Goal: Task Accomplishment & Management: Manage account settings

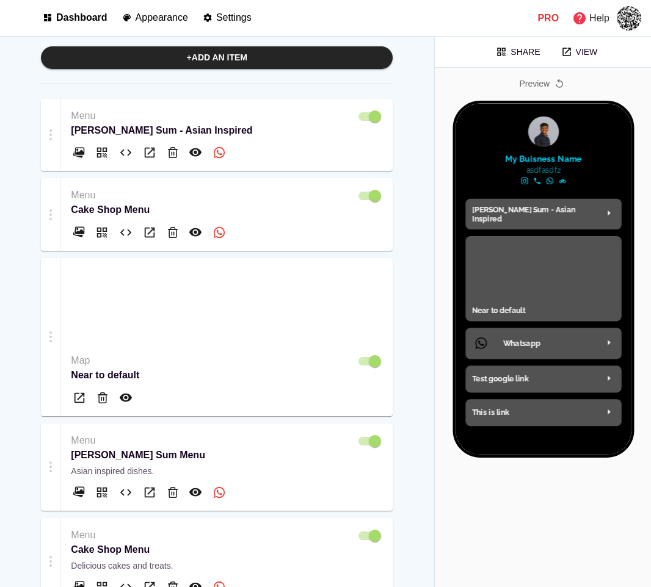
drag, startPoint x: 650, startPoint y: 143, endPoint x: 925, endPoint y: 137, distance: 274.7
click at [650, 137] on html "**********" at bounding box center [325, 293] width 651 height 587
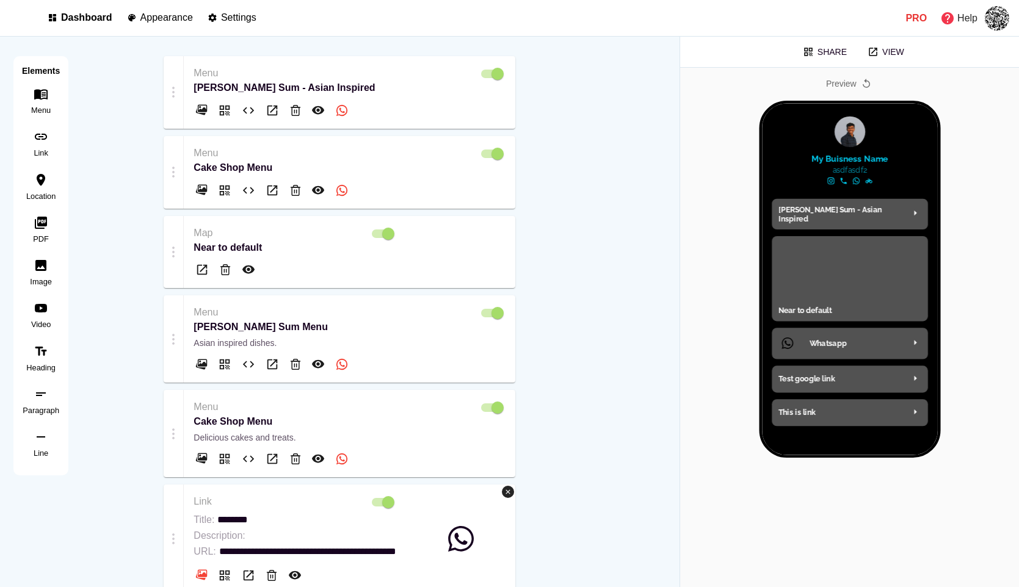
click at [185, 13] on p "Appearance" at bounding box center [166, 17] width 52 height 11
select select "*******"
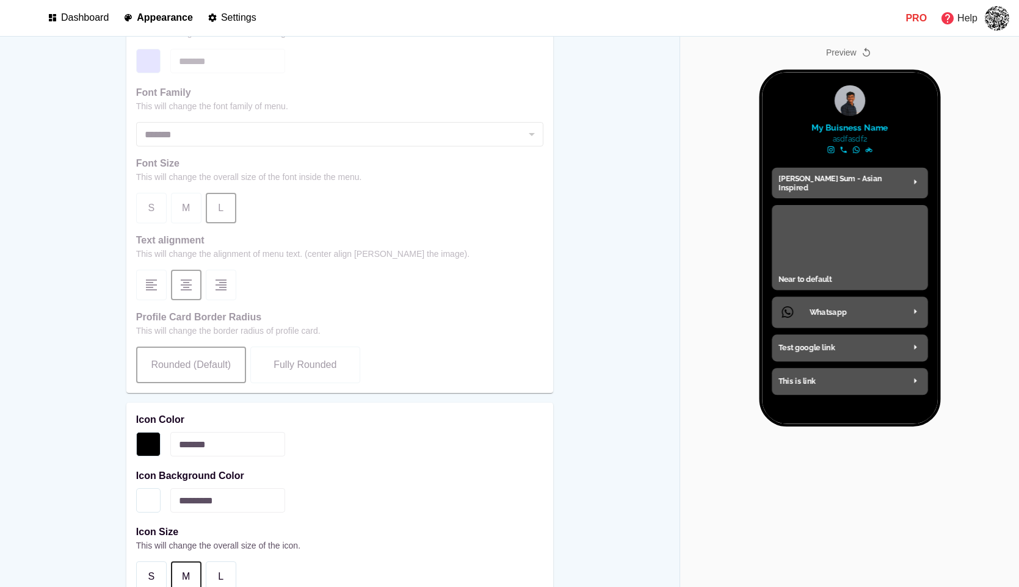
scroll to position [1011, 0]
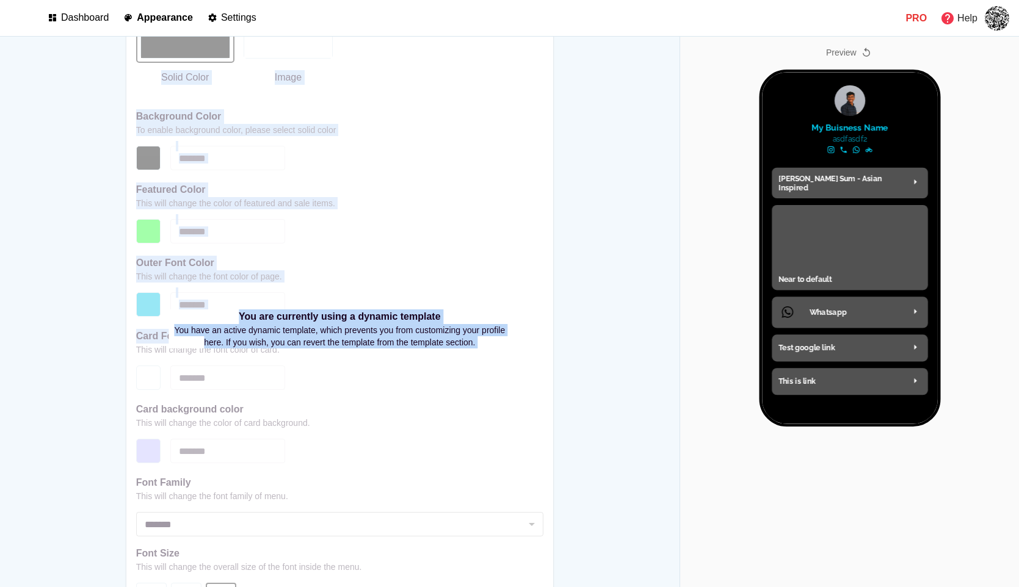
drag, startPoint x: 514, startPoint y: 332, endPoint x: 239, endPoint y: 304, distance: 276.1
click at [239, 304] on div "**********" at bounding box center [339, 329] width 427 height 908
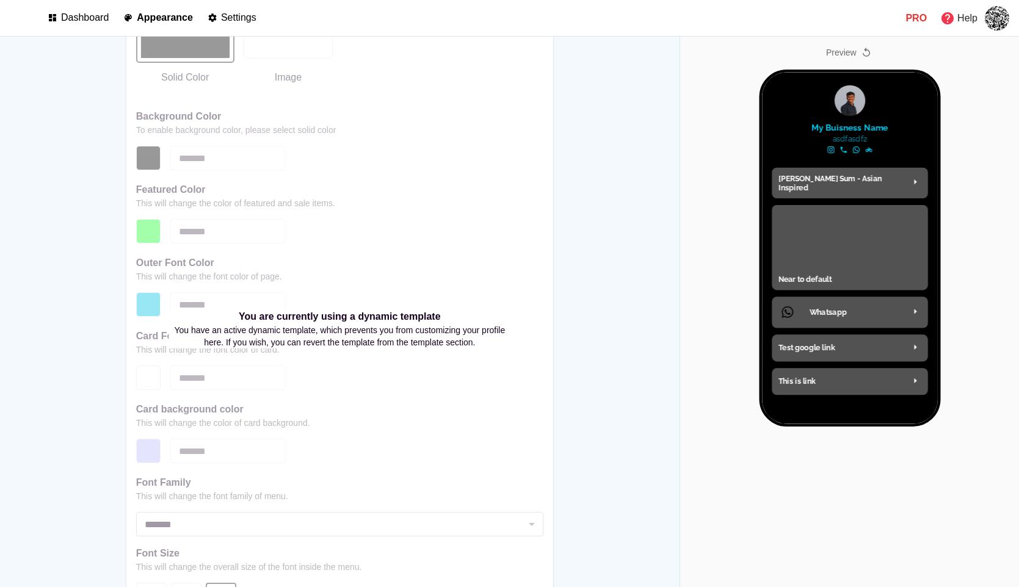
click at [243, 309] on p "You are currently using a dynamic template" at bounding box center [339, 316] width 341 height 15
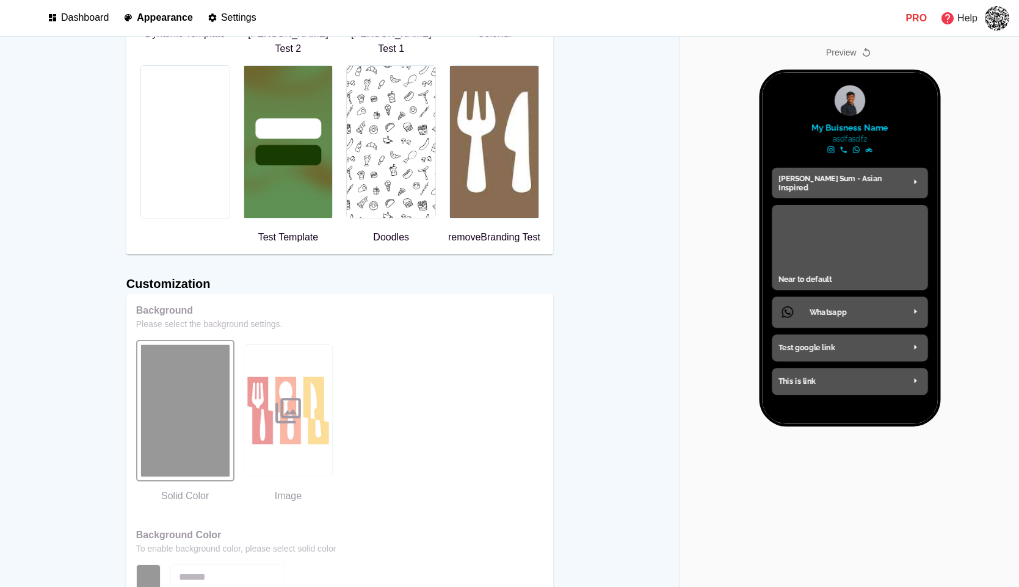
scroll to position [494, 0]
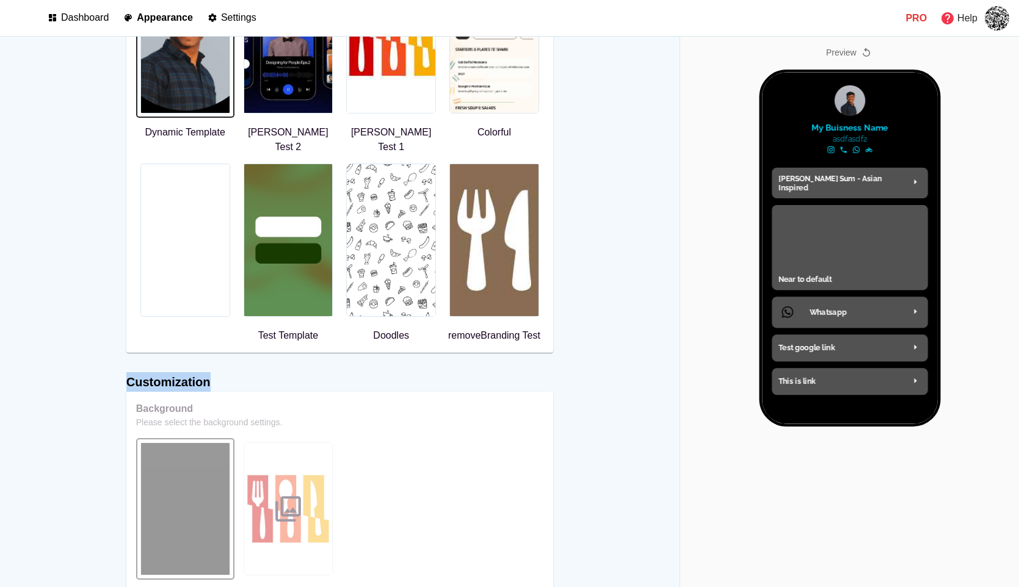
drag, startPoint x: 121, startPoint y: 366, endPoint x: 230, endPoint y: 366, distance: 108.6
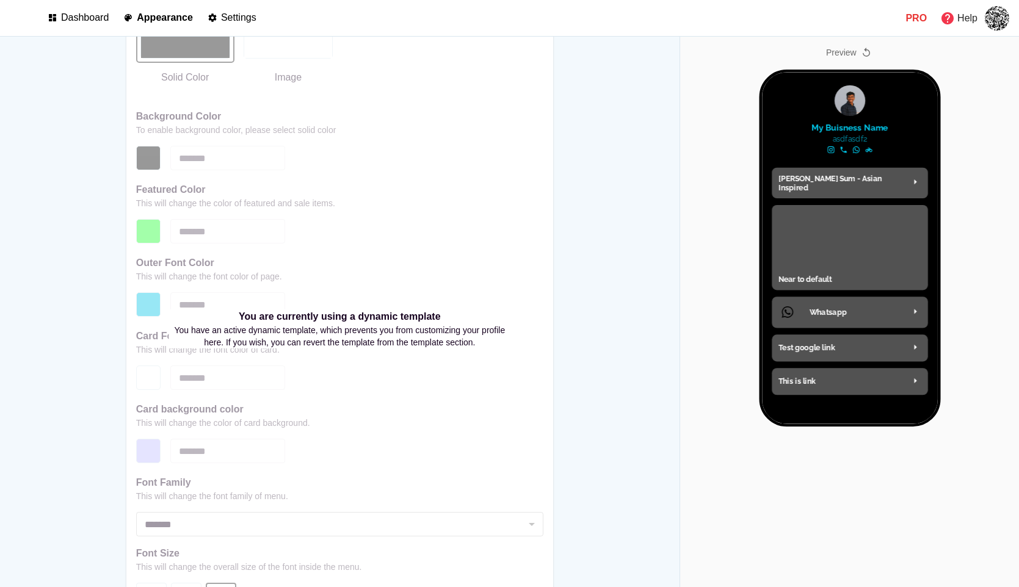
scroll to position [1025, 0]
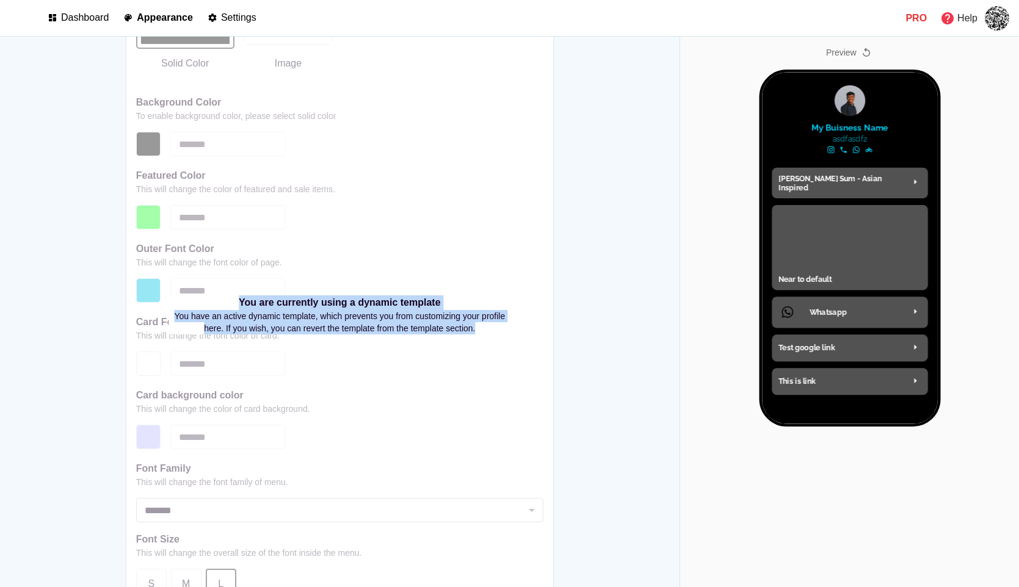
drag, startPoint x: 236, startPoint y: 295, endPoint x: 492, endPoint y: 320, distance: 257.0
click at [493, 320] on div "You are currently using a dynamic template You have an active dynamic template,…" at bounding box center [339, 314] width 341 height 39
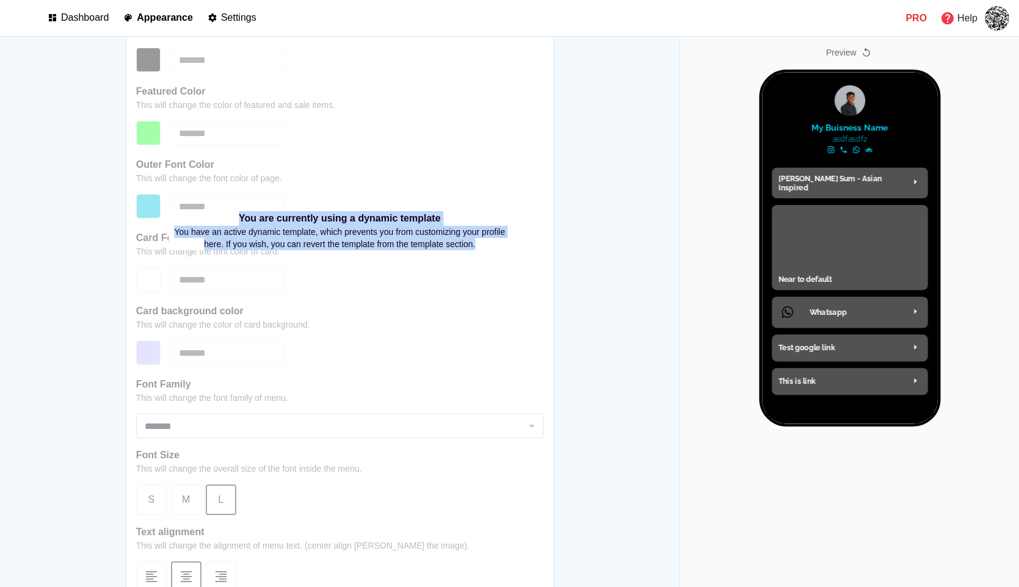
scroll to position [1120, 0]
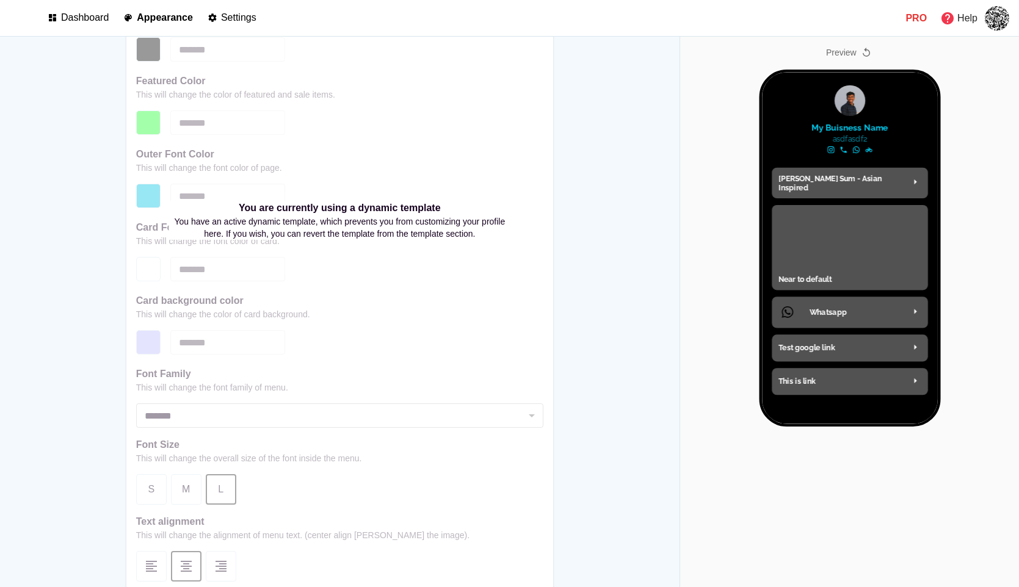
click at [271, 201] on p "You are currently using a dynamic template" at bounding box center [339, 208] width 341 height 15
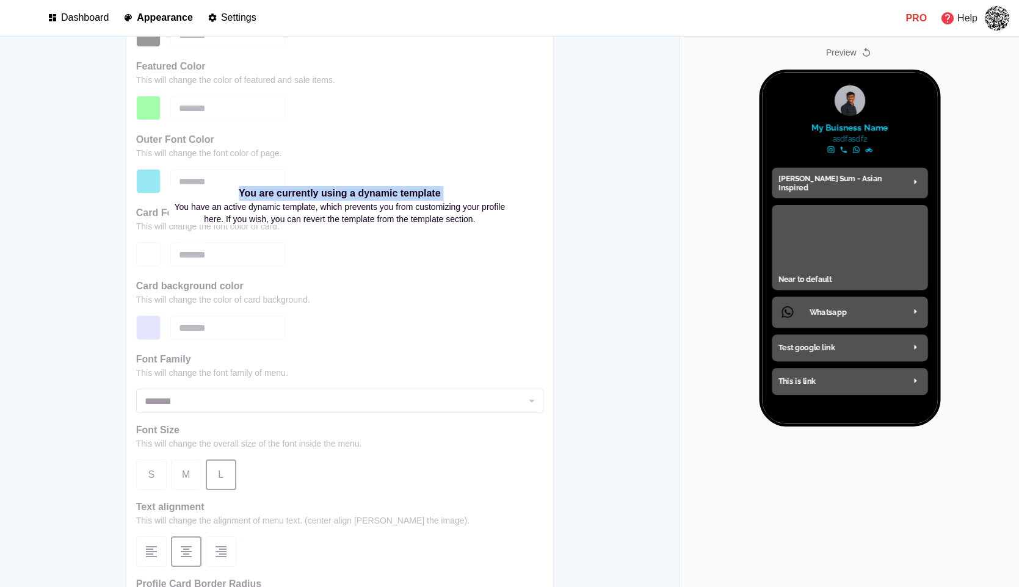
click at [361, 186] on p "You are currently using a dynamic template" at bounding box center [339, 193] width 341 height 15
click at [235, 186] on p "You are currently using a dynamic template" at bounding box center [339, 193] width 341 height 15
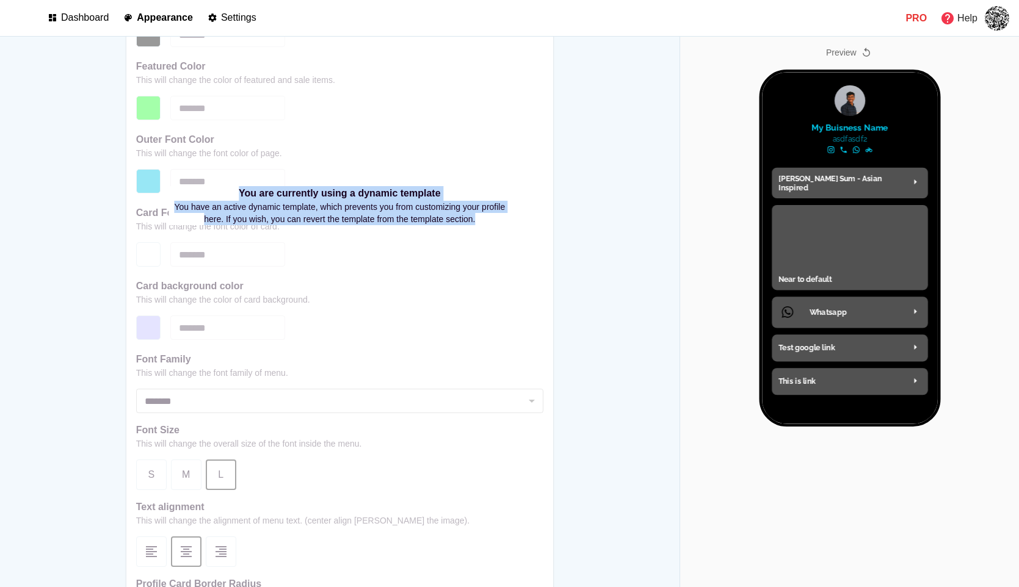
drag, startPoint x: 237, startPoint y: 180, endPoint x: 491, endPoint y: 204, distance: 255.1
click at [491, 205] on div "You are currently using a dynamic template You have an active dynamic template,…" at bounding box center [339, 205] width 341 height 39
copy div "You are currently using a dynamic template You have an active dynamic template,…"
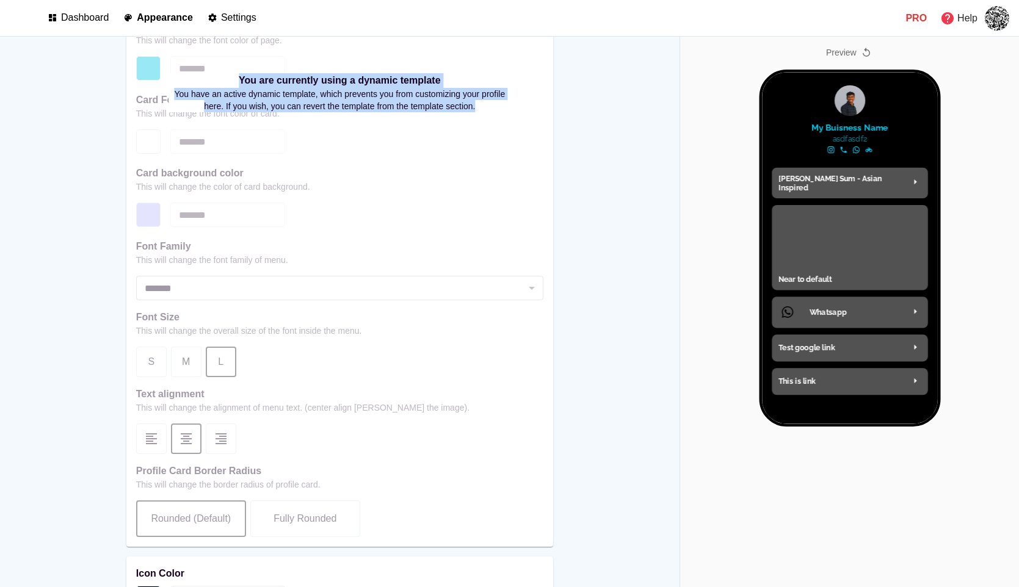
scroll to position [1249, 0]
click at [389, 87] on p "You have an active dynamic template, which prevents you from customizing your p…" at bounding box center [339, 99] width 341 height 24
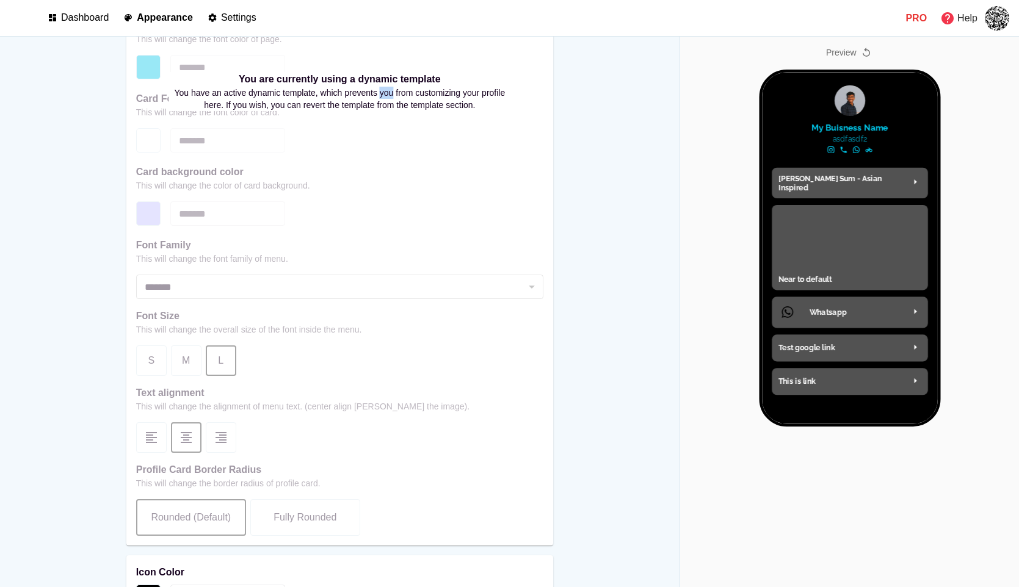
click at [389, 87] on p "You have an active dynamic template, which prevents you from customizing your p…" at bounding box center [339, 99] width 341 height 24
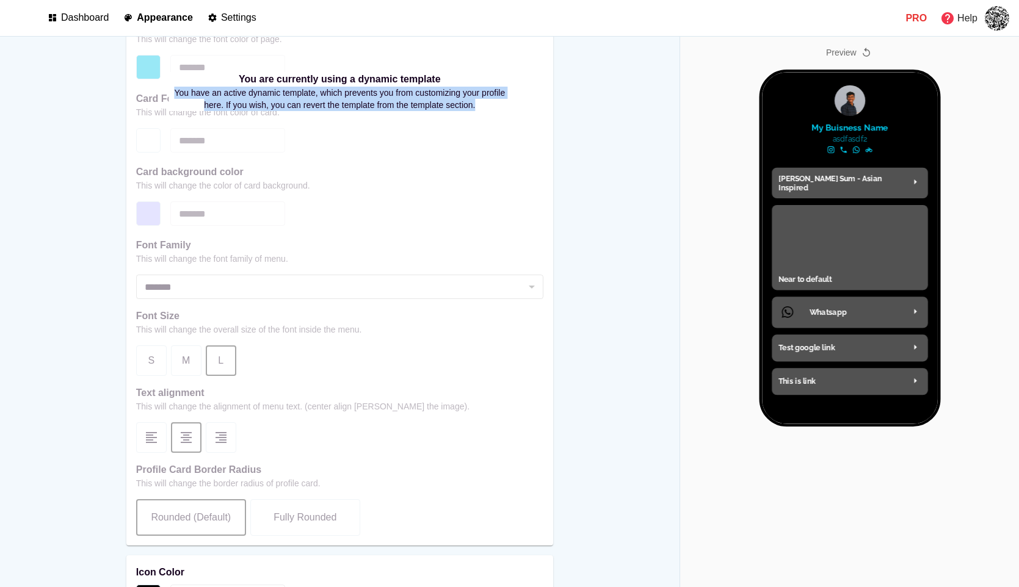
click at [389, 87] on p "You have an active dynamic template, which prevents you from customizing your p…" at bounding box center [339, 99] width 341 height 24
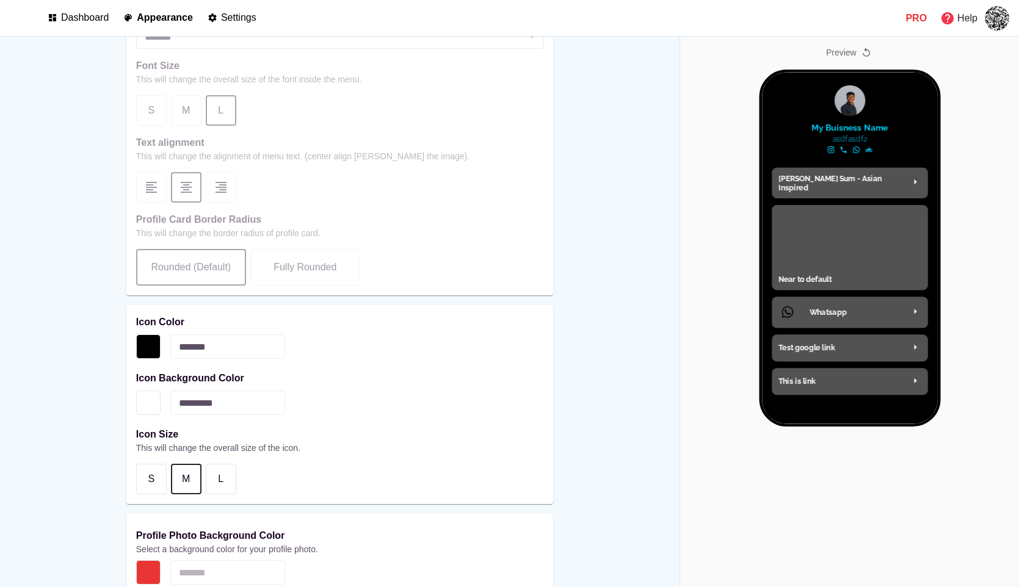
scroll to position [1576, 0]
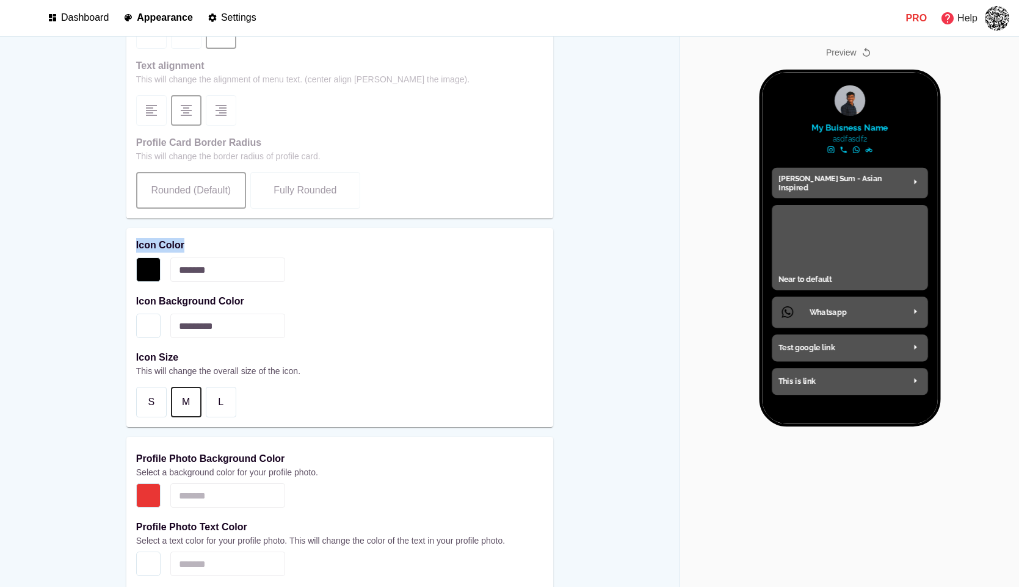
drag, startPoint x: 133, startPoint y: 239, endPoint x: 182, endPoint y: 240, distance: 49.5
click at [182, 240] on div "Icon Color ******* ​ Icon Background Color ********* ​ Icon Size This will chan…" at bounding box center [339, 327] width 427 height 199
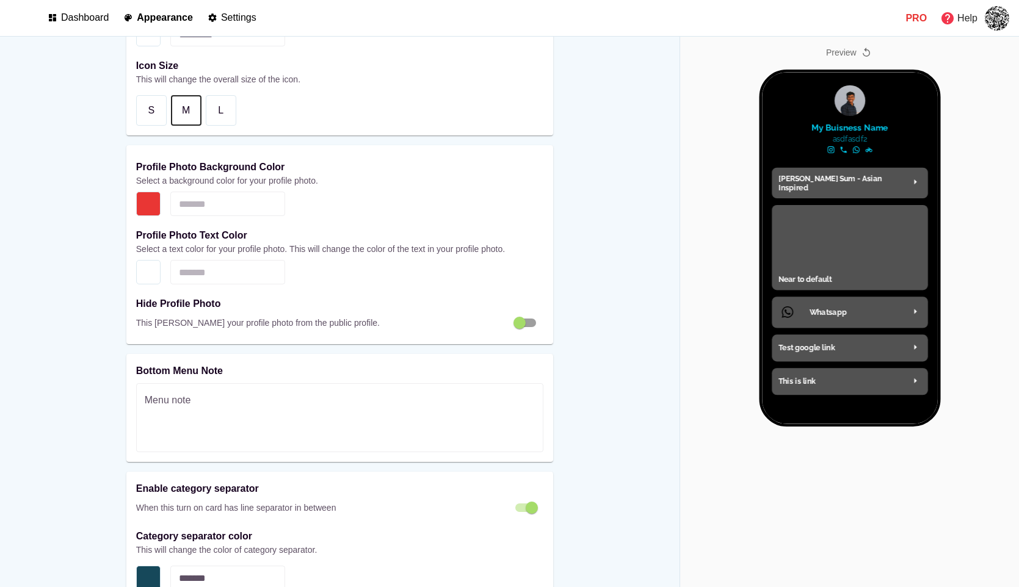
scroll to position [1869, 0]
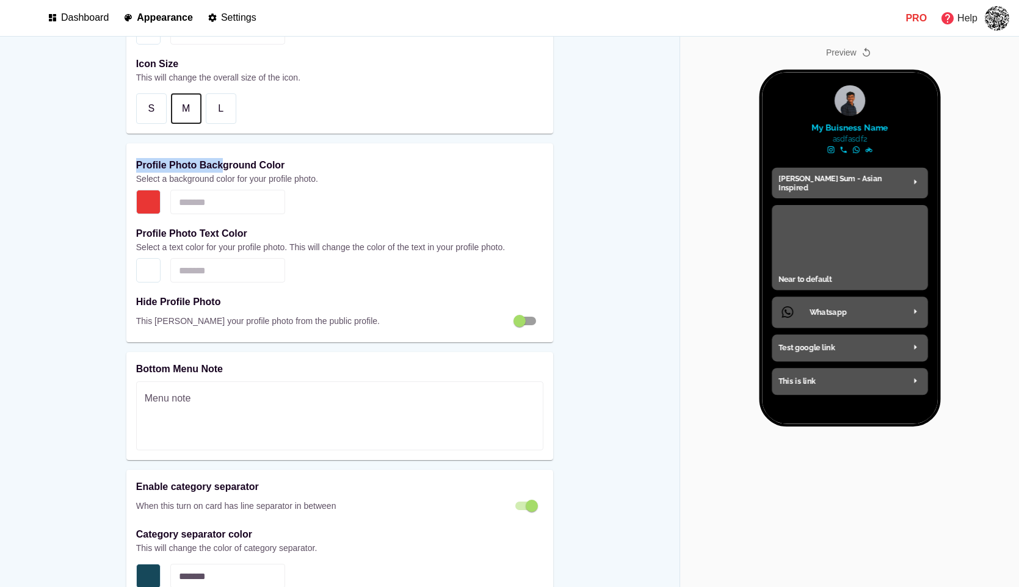
drag, startPoint x: 132, startPoint y: 163, endPoint x: 218, endPoint y: 164, distance: 86.1
click at [218, 164] on div "Profile Photo Background Color Select a background color for your profile photo…" at bounding box center [339, 242] width 427 height 199
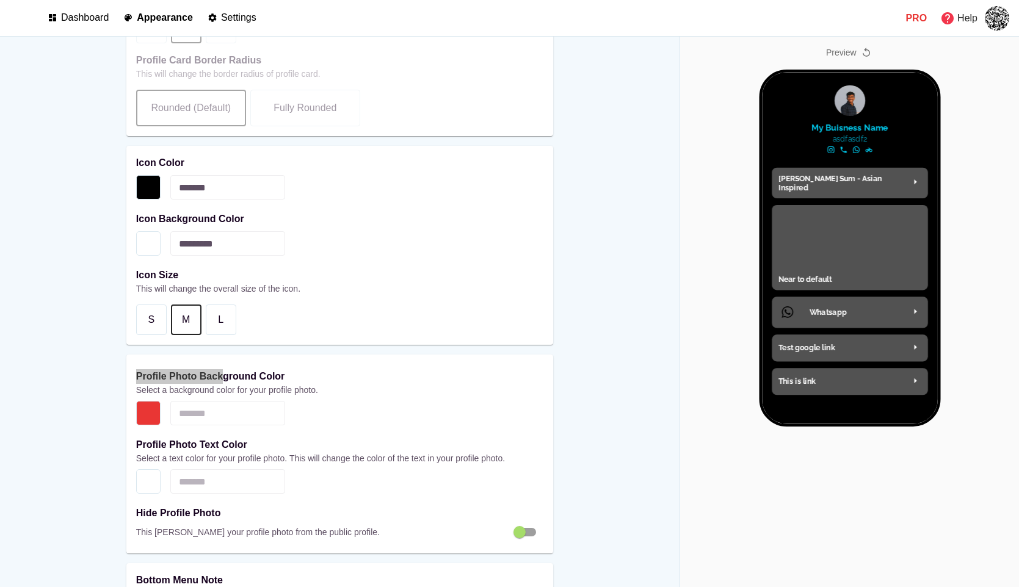
scroll to position [1556, 0]
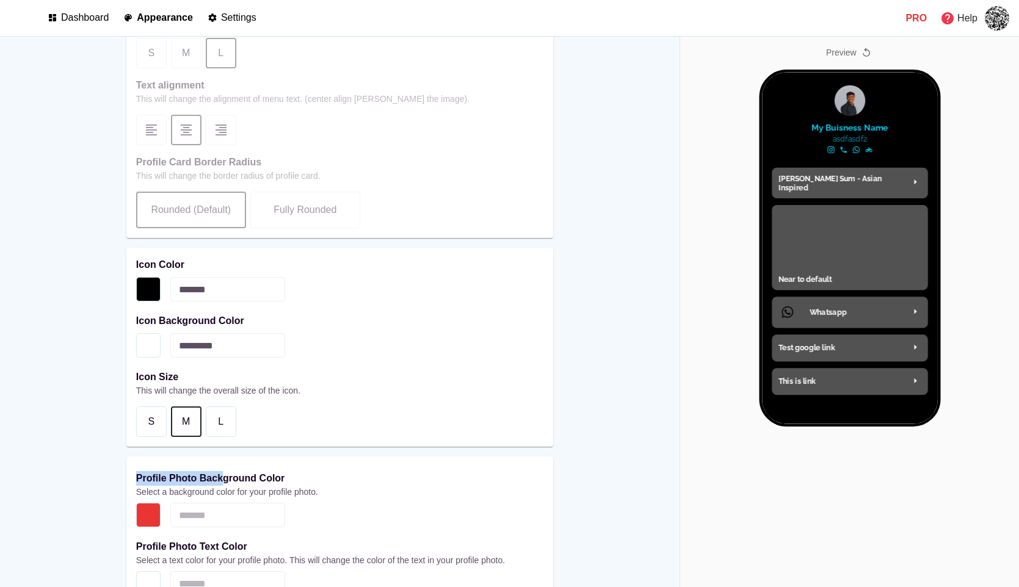
click at [136, 265] on strong "Icon Color" at bounding box center [160, 264] width 48 height 10
copy strong "Icon Color"
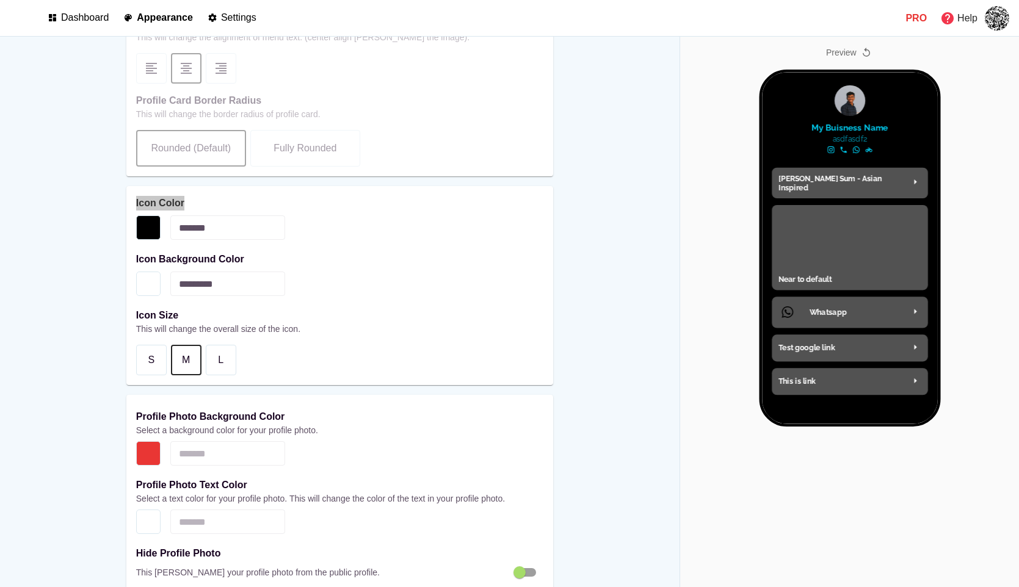
scroll to position [1594, 0]
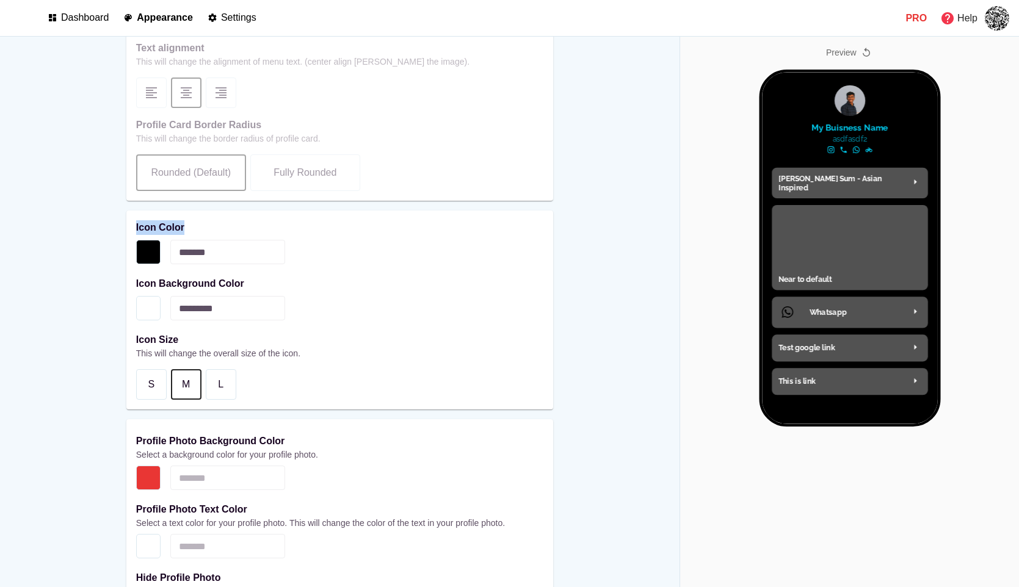
click at [164, 225] on strong "Icon Color" at bounding box center [160, 227] width 48 height 10
click at [136, 225] on strong "Icon Color" at bounding box center [160, 227] width 48 height 10
click at [176, 225] on strong "Icon Color" at bounding box center [160, 227] width 48 height 10
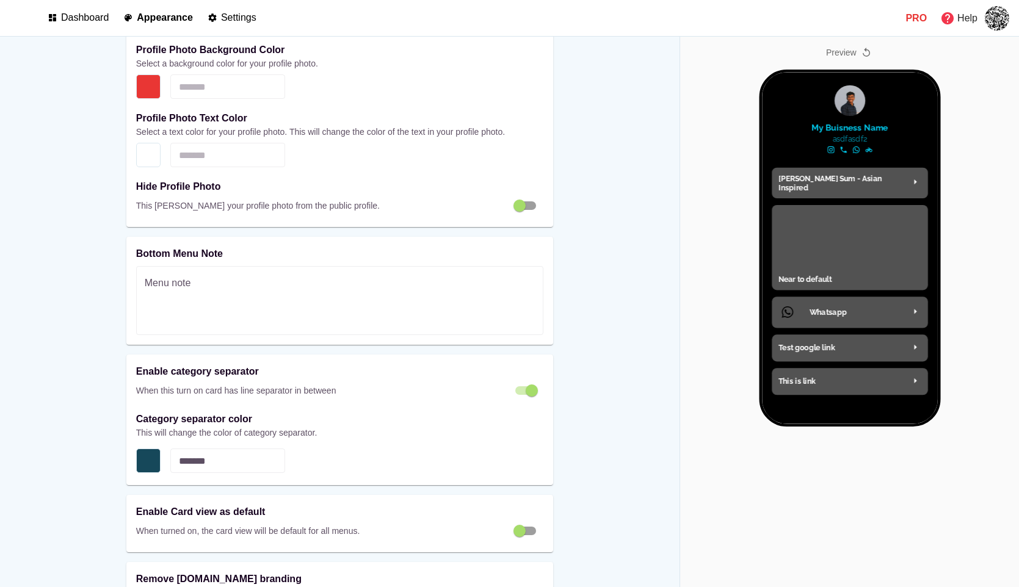
scroll to position [2025, 0]
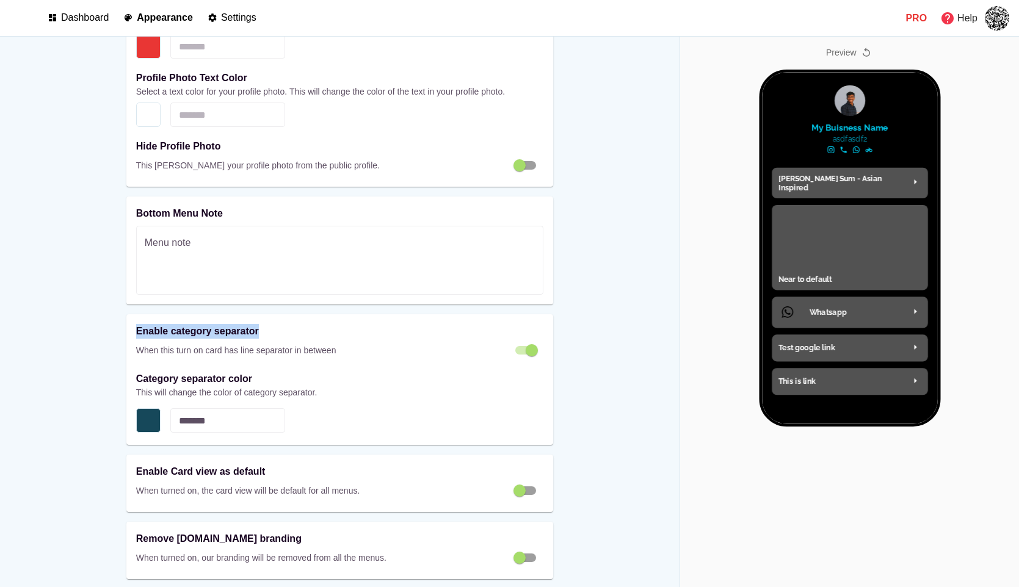
drag, startPoint x: 134, startPoint y: 339, endPoint x: 260, endPoint y: 340, distance: 125.7
click at [260, 339] on p "Enable category separator" at bounding box center [339, 331] width 407 height 15
click at [187, 339] on p "Enable category separator" at bounding box center [339, 331] width 407 height 15
click at [191, 336] on strong "Enable category separator" at bounding box center [197, 331] width 123 height 10
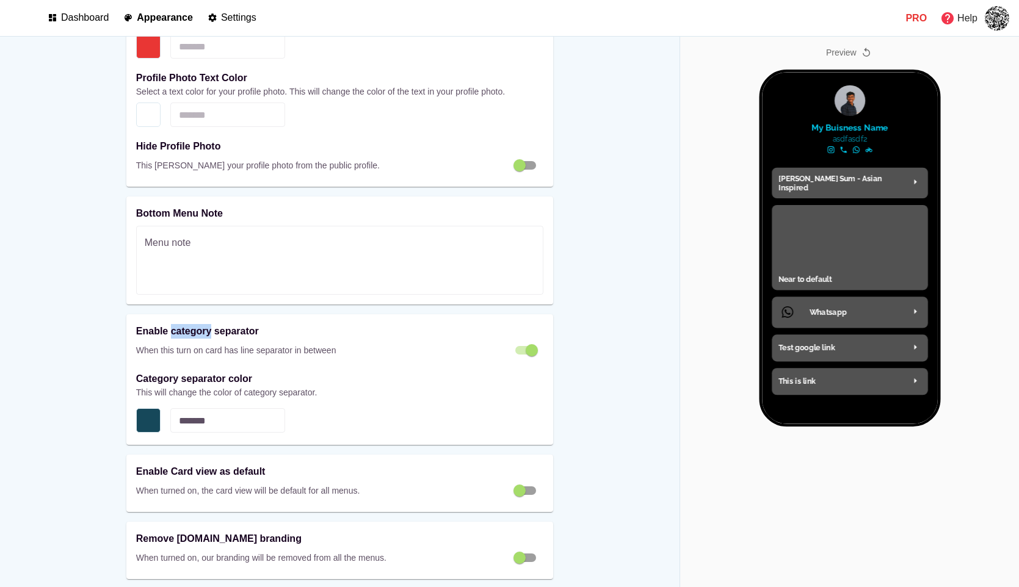
click at [191, 336] on strong "Enable category separator" at bounding box center [197, 331] width 123 height 10
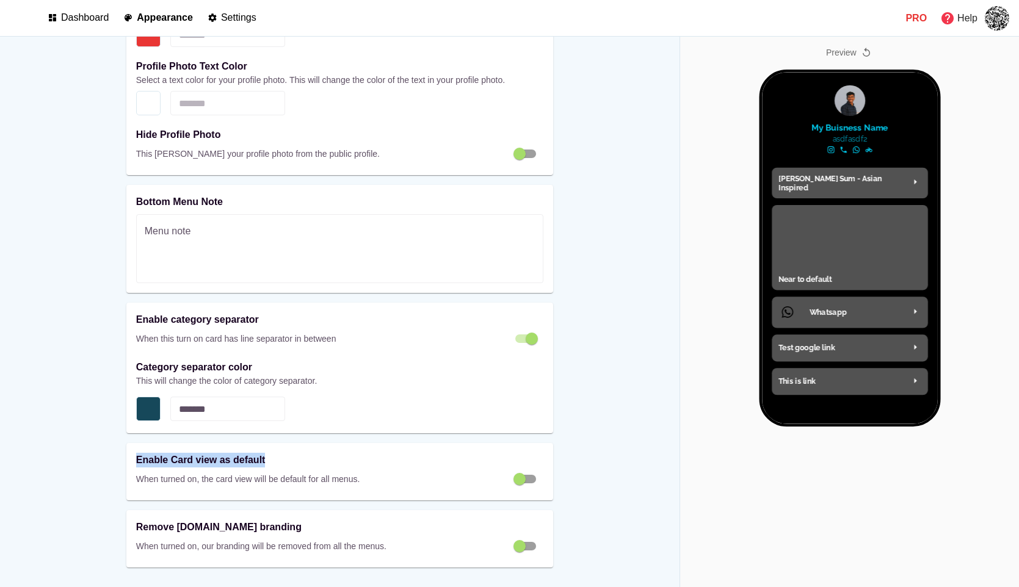
drag, startPoint x: 131, startPoint y: 454, endPoint x: 274, endPoint y: 456, distance: 142.8
click at [274, 456] on div "Enable Card view as default When turned on, the card view will be default for a…" at bounding box center [339, 471] width 427 height 57
drag, startPoint x: 135, startPoint y: 523, endPoint x: 267, endPoint y: 527, distance: 132.5
click at [267, 527] on p "Remove [DOMAIN_NAME] branding" at bounding box center [339, 527] width 407 height 15
click at [161, 530] on strong "Remove [DOMAIN_NAME] branding" at bounding box center [218, 527] width 165 height 10
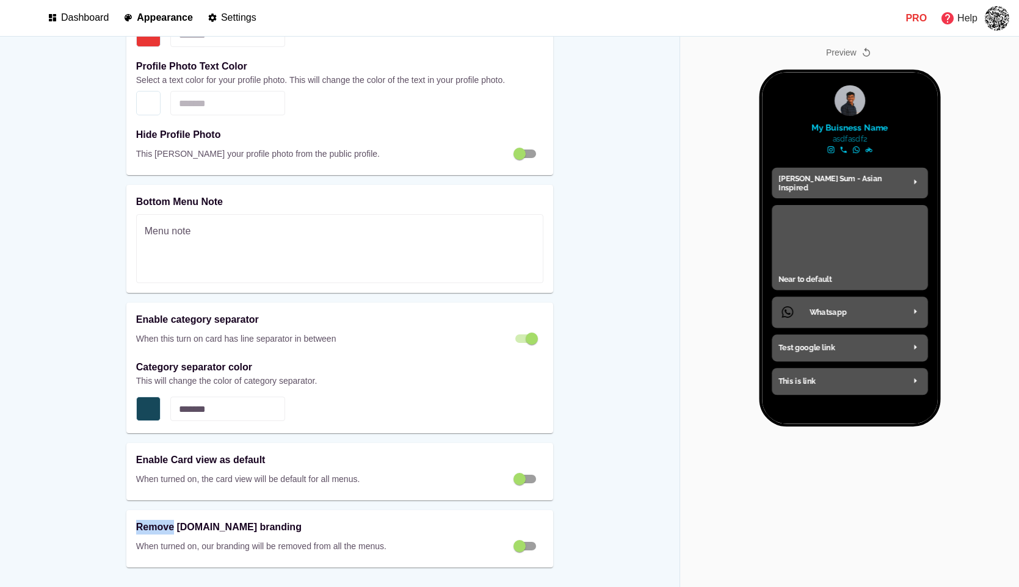
click at [161, 530] on strong "Remove [DOMAIN_NAME] branding" at bounding box center [218, 527] width 165 height 10
click at [198, 529] on strong "Remove [DOMAIN_NAME] branding" at bounding box center [218, 527] width 165 height 10
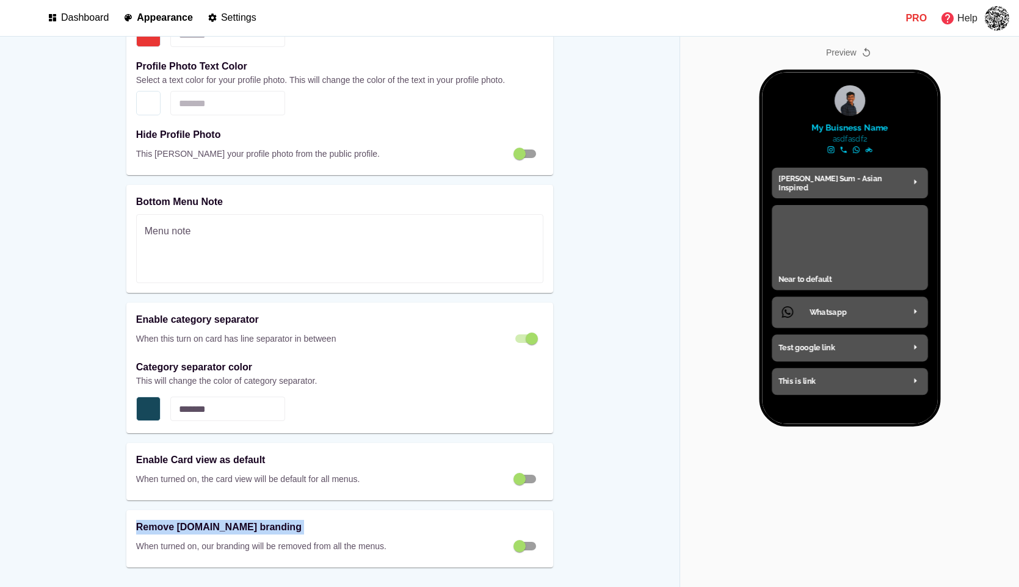
click at [198, 529] on strong "Remove [DOMAIN_NAME] branding" at bounding box center [218, 527] width 165 height 10
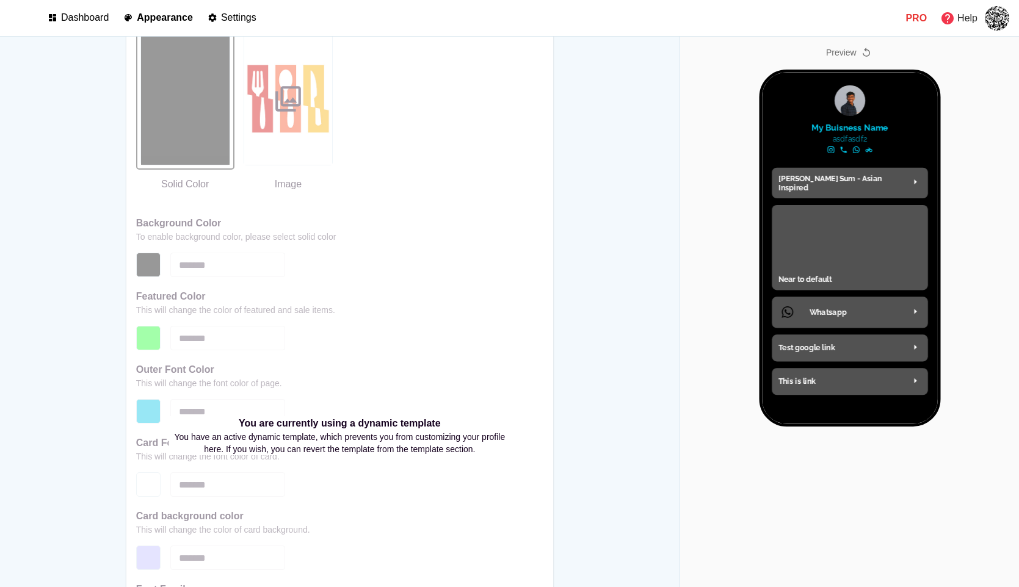
scroll to position [664, 0]
